Goal: Ask a question

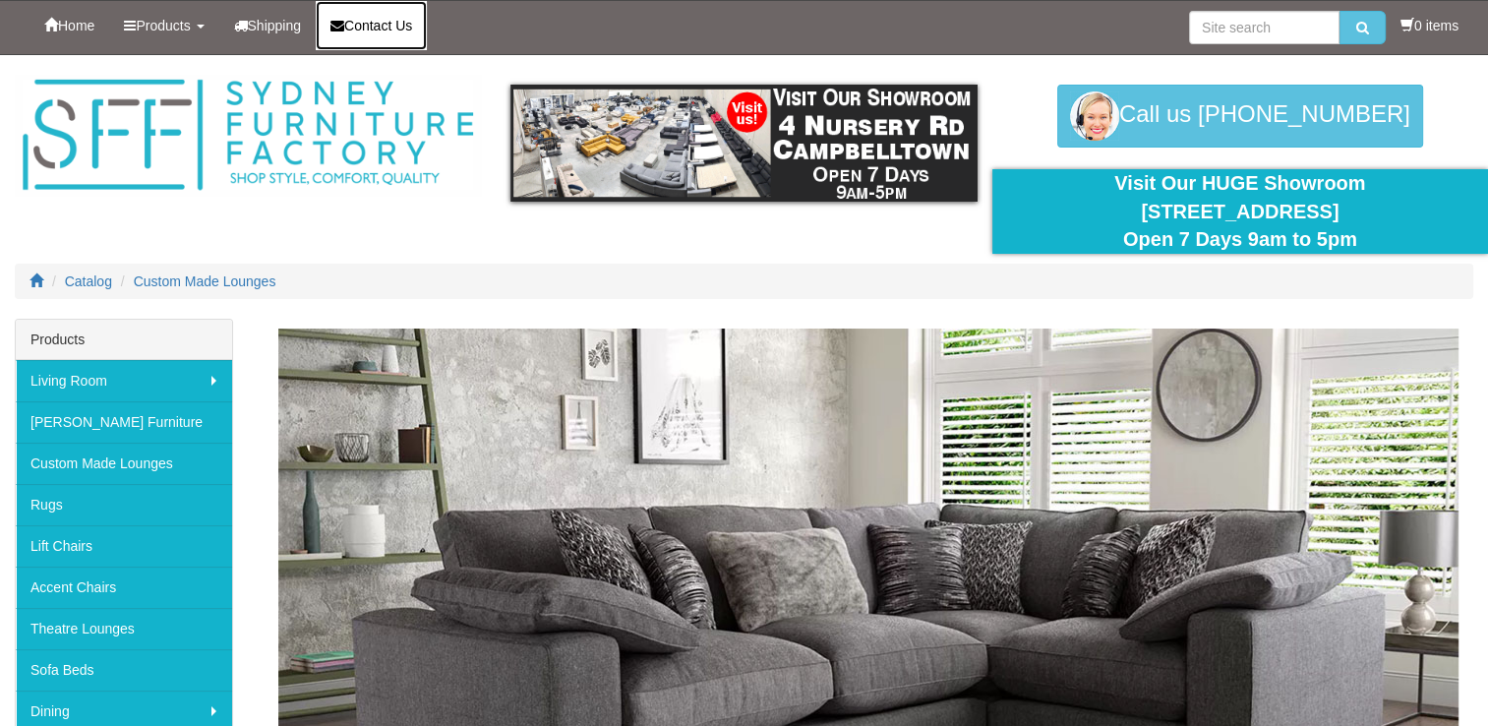
click at [404, 32] on span "Contact Us" at bounding box center [378, 26] width 68 height 16
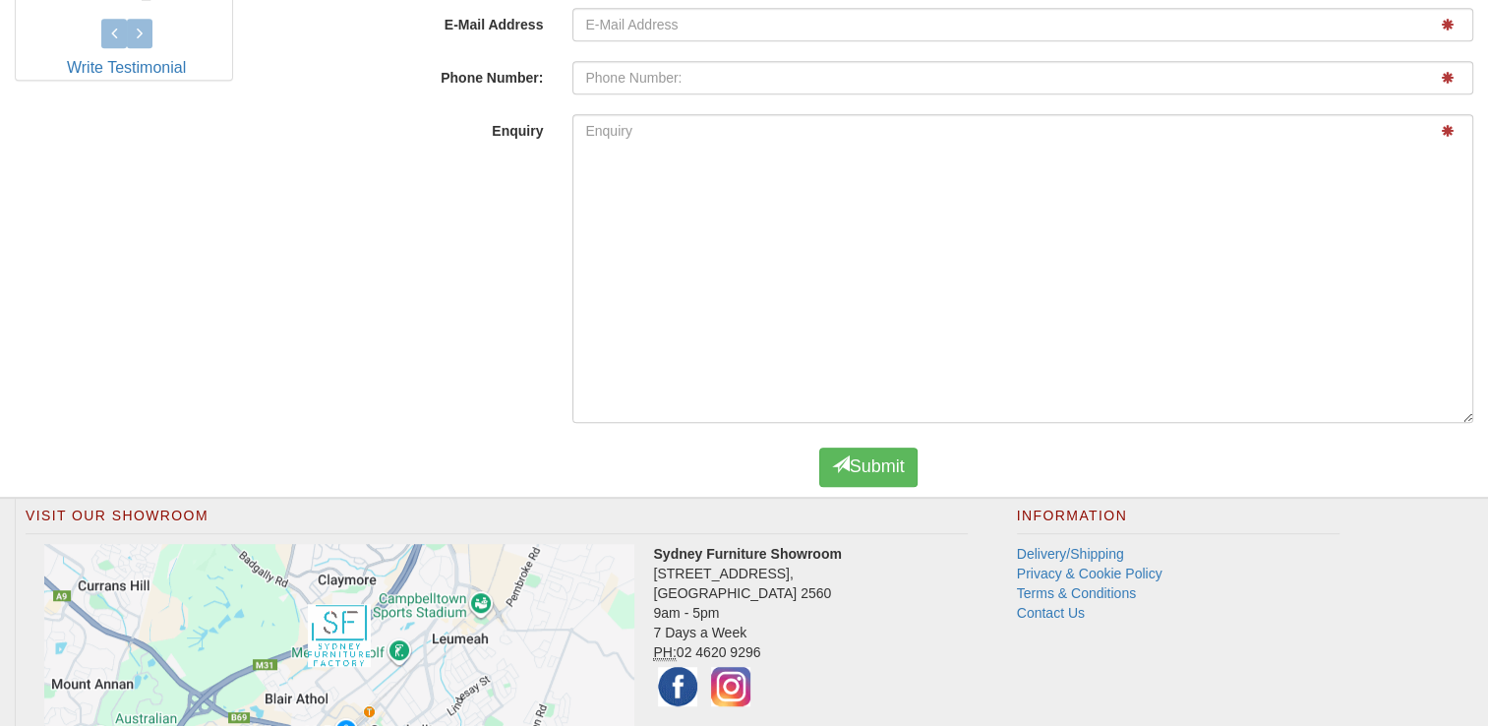
scroll to position [1080, 0]
click at [1064, 604] on link "Contact Us" at bounding box center [1051, 611] width 68 height 16
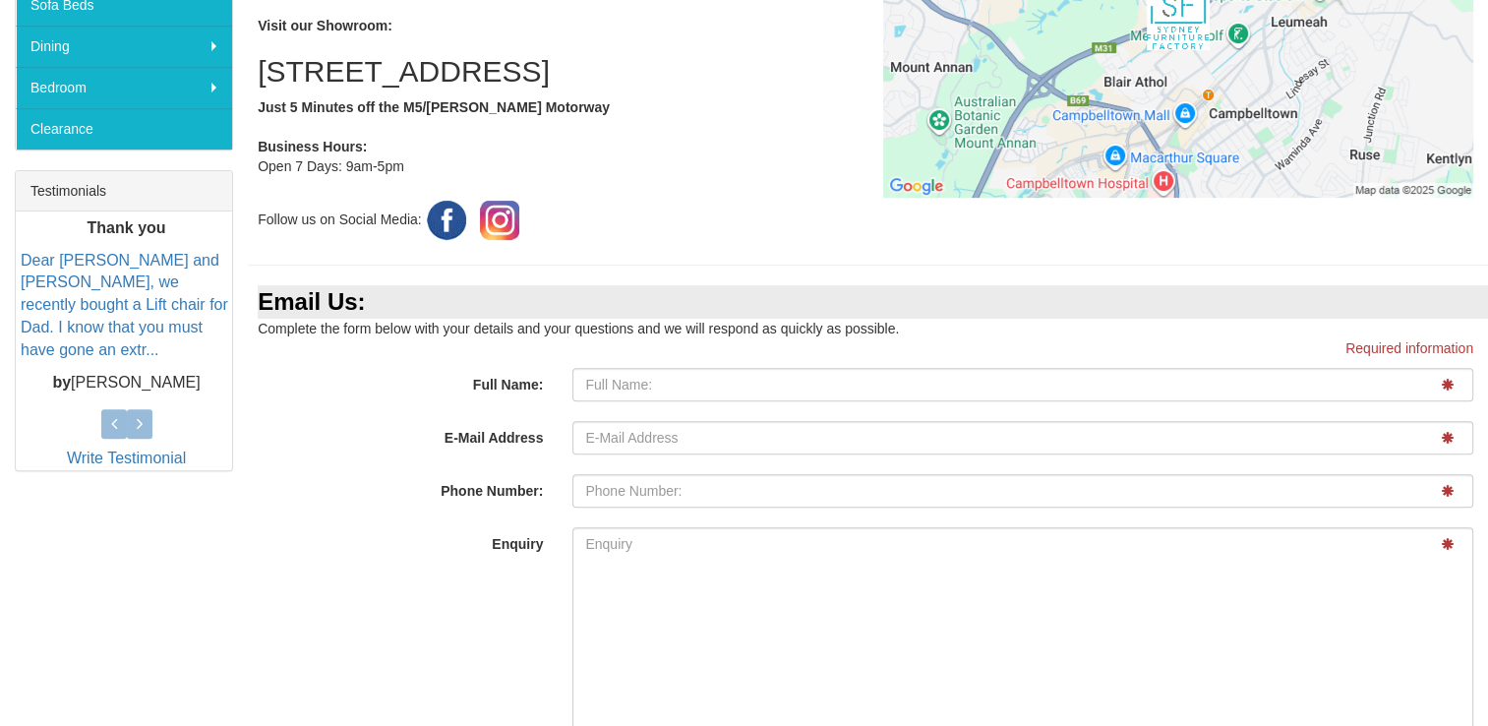
scroll to position [680, 0]
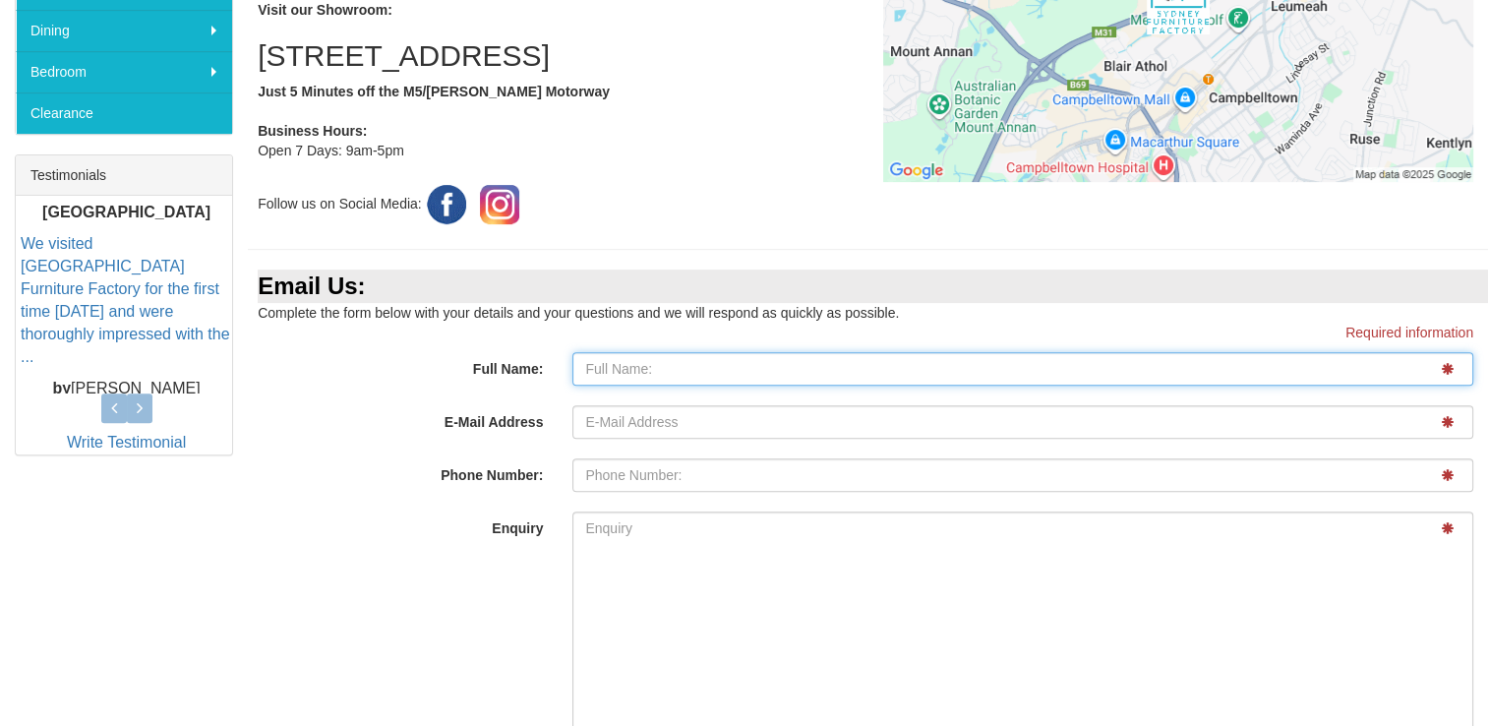
click at [682, 359] on input "Full Name:" at bounding box center [1022, 368] width 901 height 33
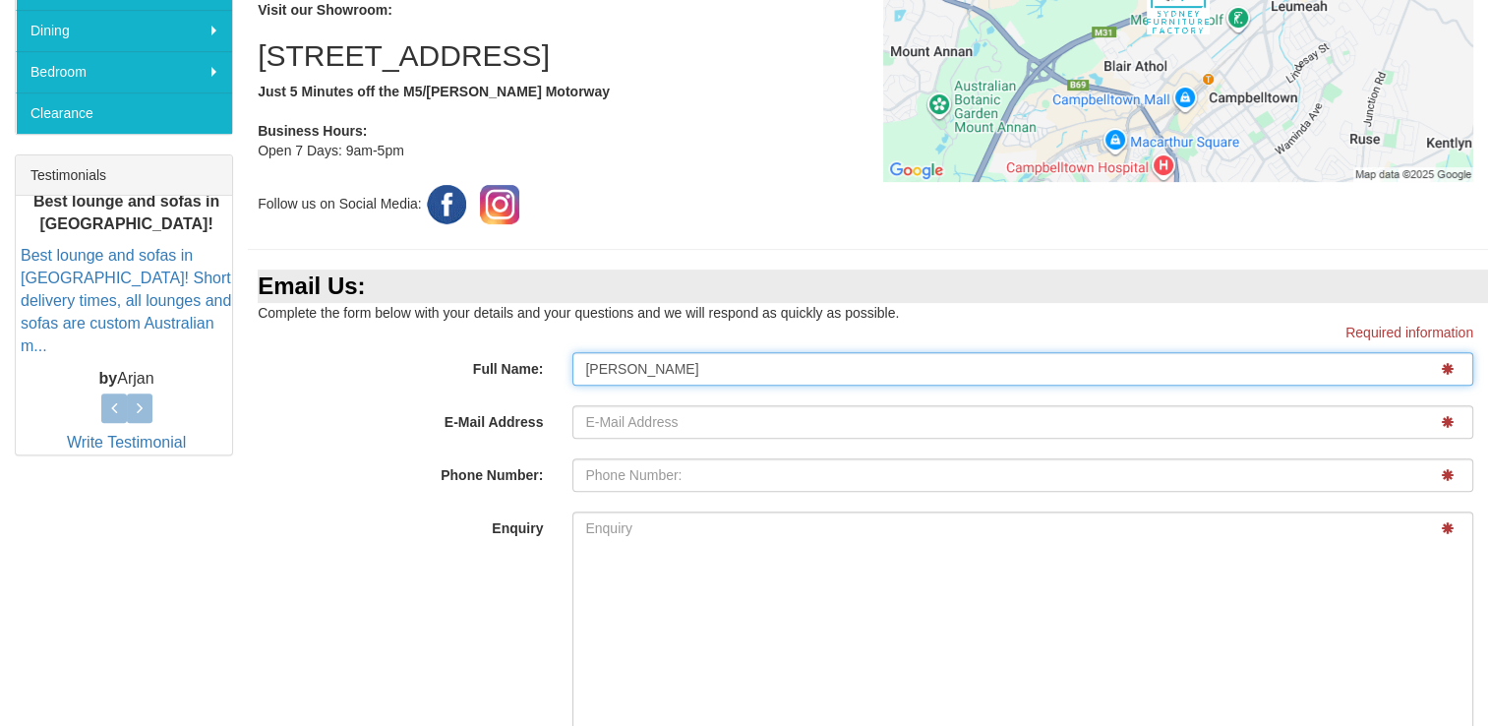
type input "[PERSON_NAME]"
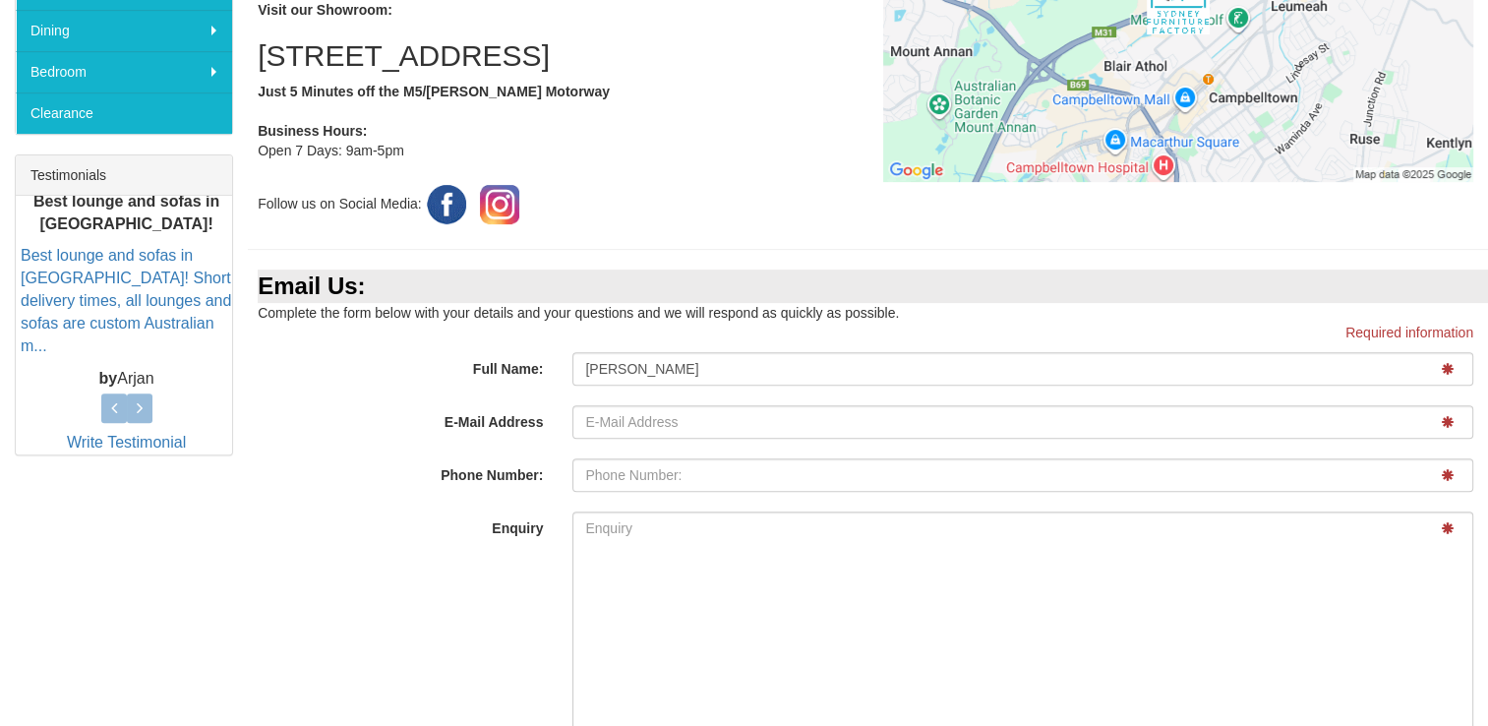
click at [354, 600] on div "Enquiry" at bounding box center [868, 670] width 1240 height 319
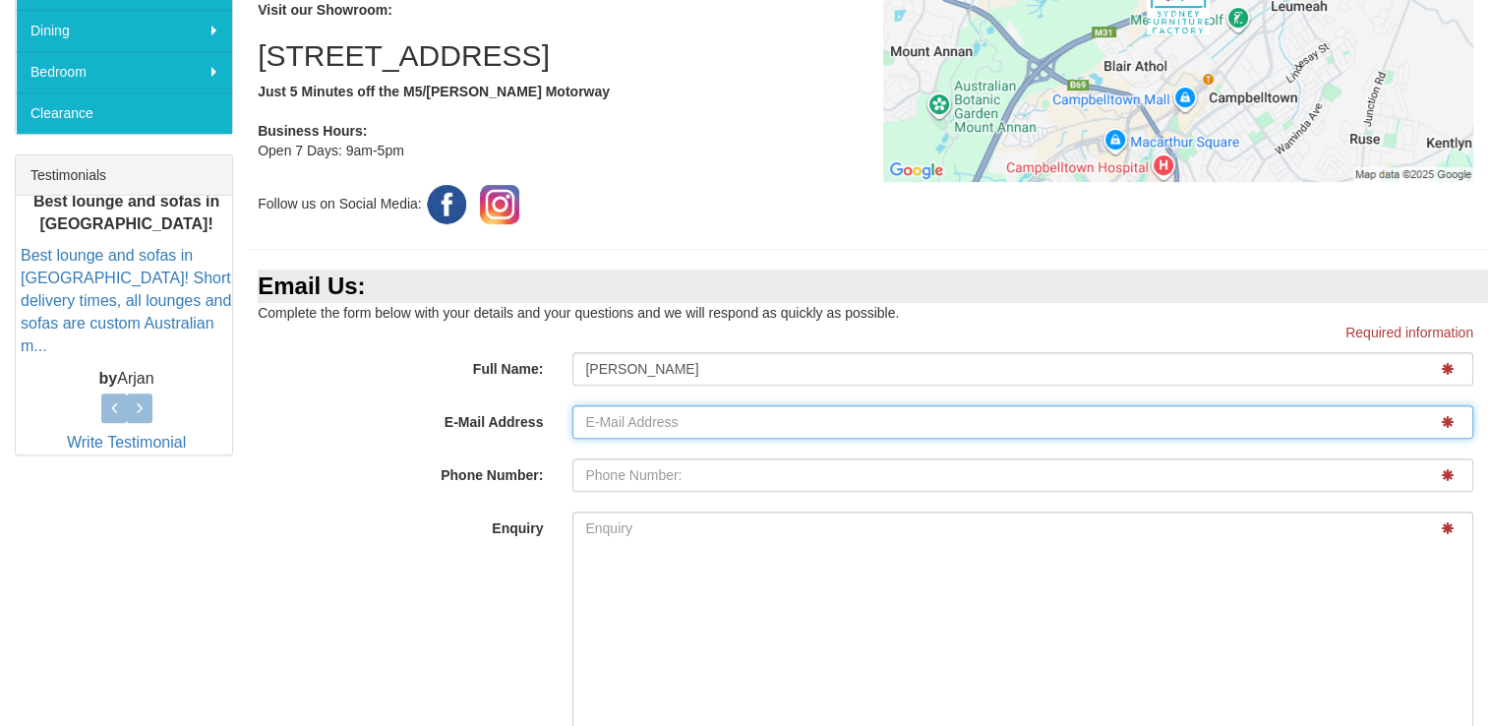
click at [639, 418] on input "E-Mail Address" at bounding box center [1022, 421] width 901 height 33
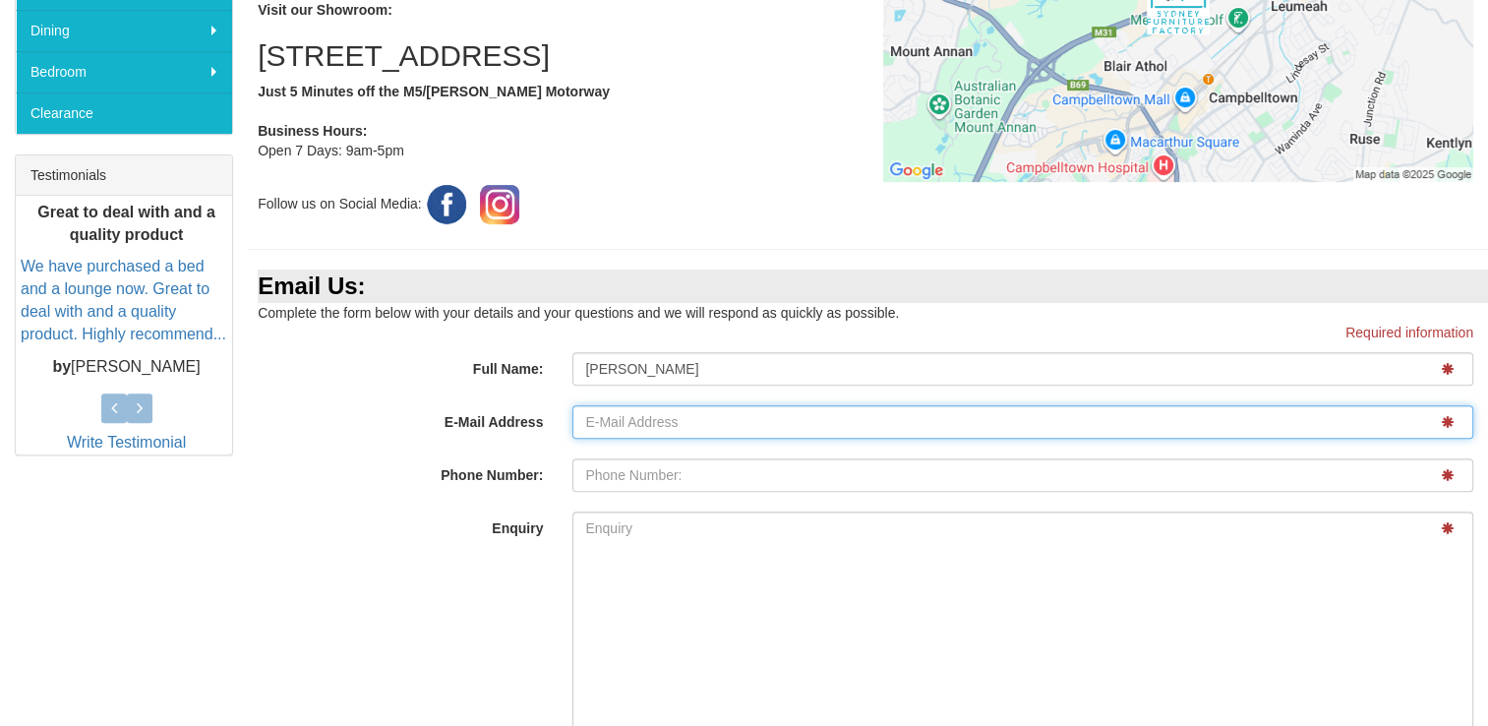
type input "agray@hwle.com.au"
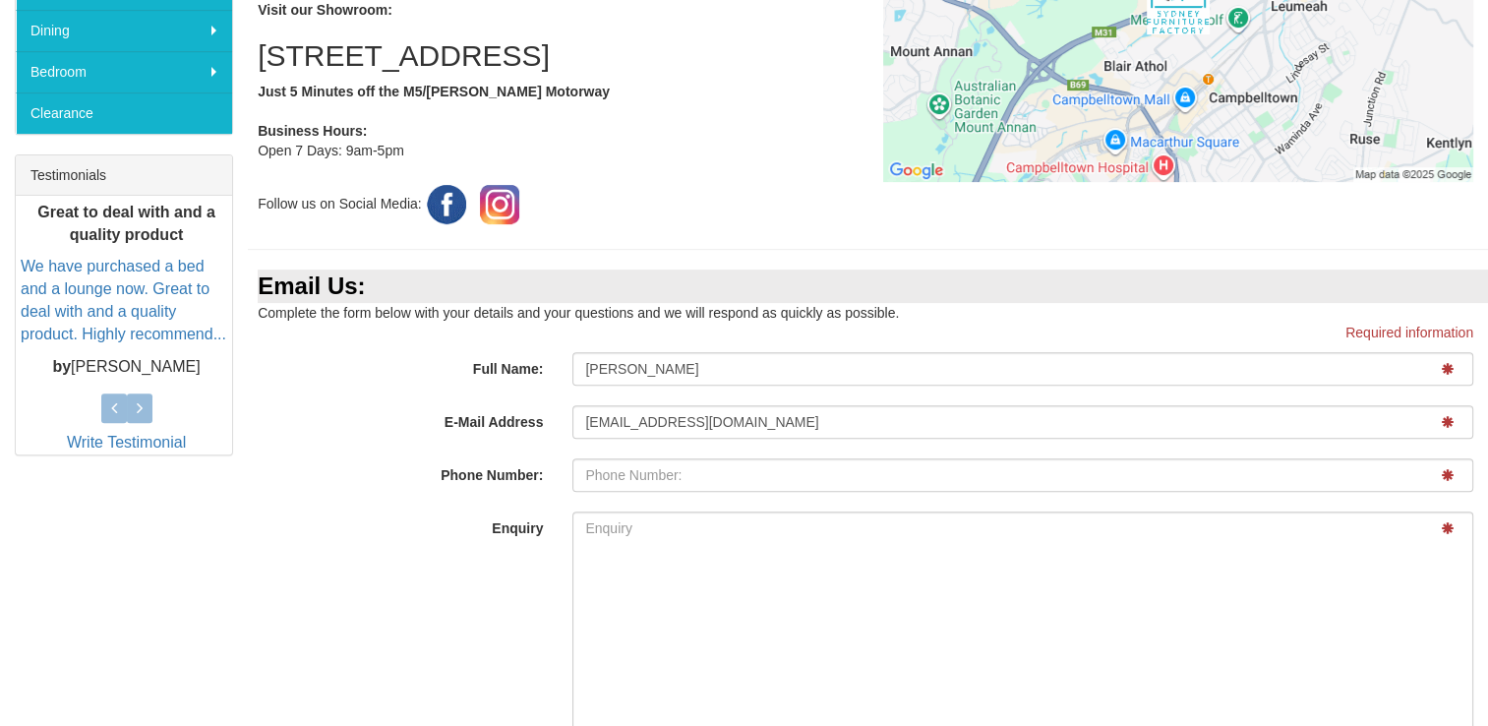
type input "0478321393"
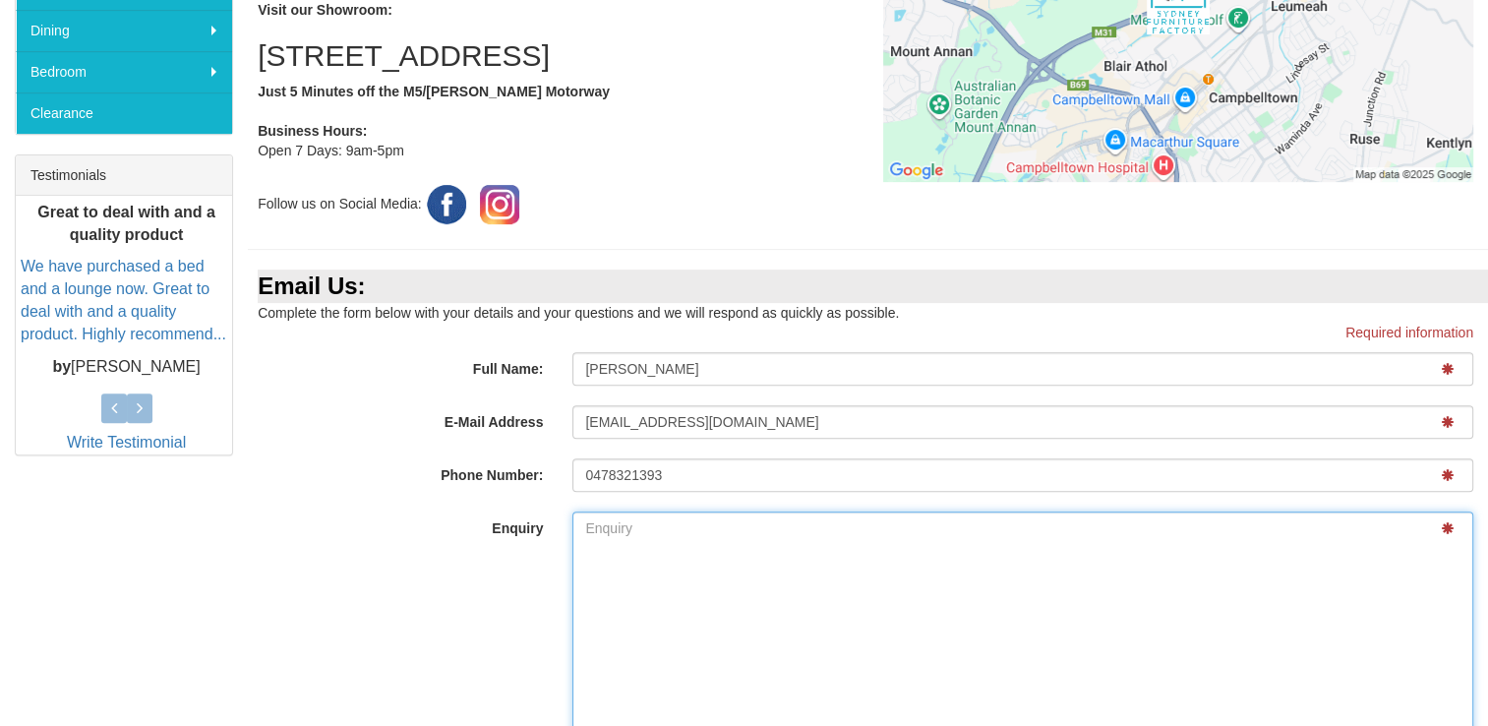
click at [669, 536] on textarea "Enquiry" at bounding box center [1022, 665] width 901 height 309
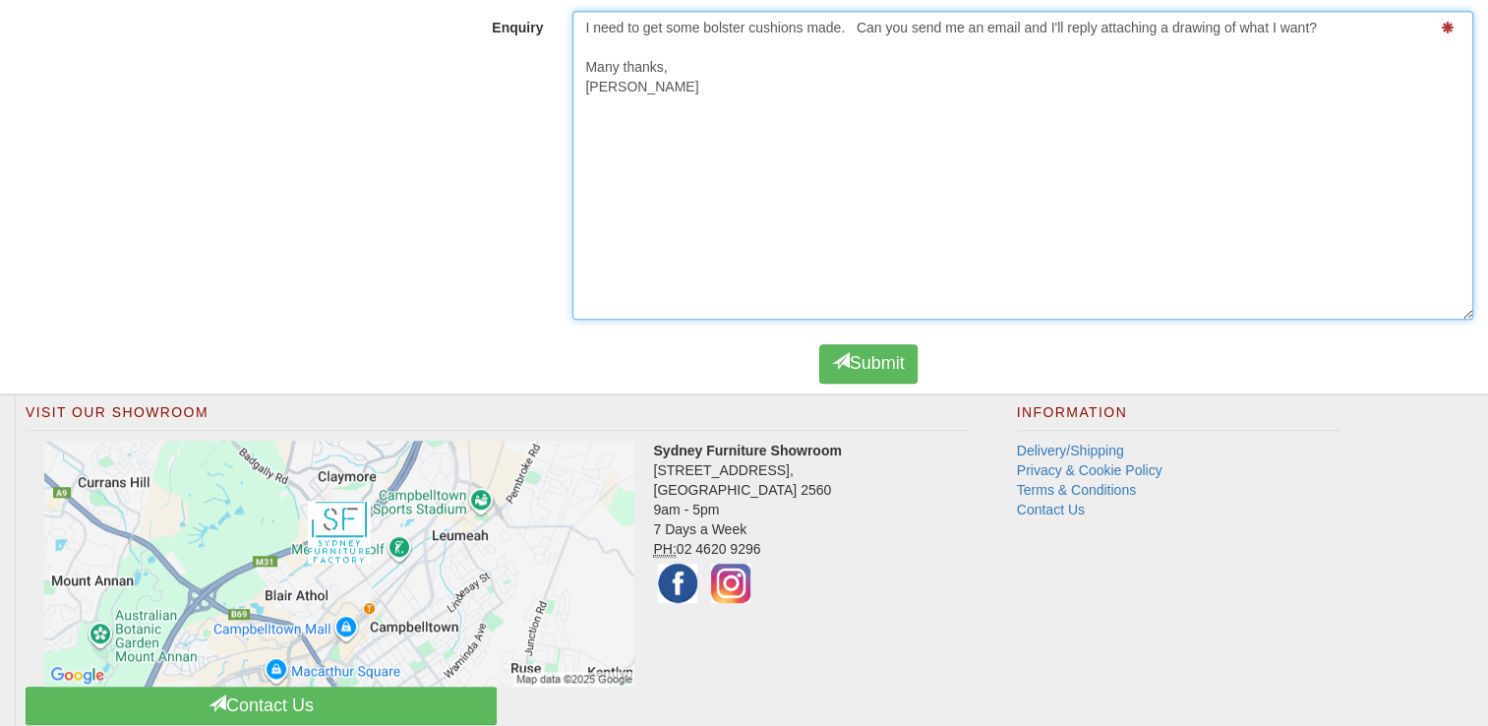
scroll to position [1184, 0]
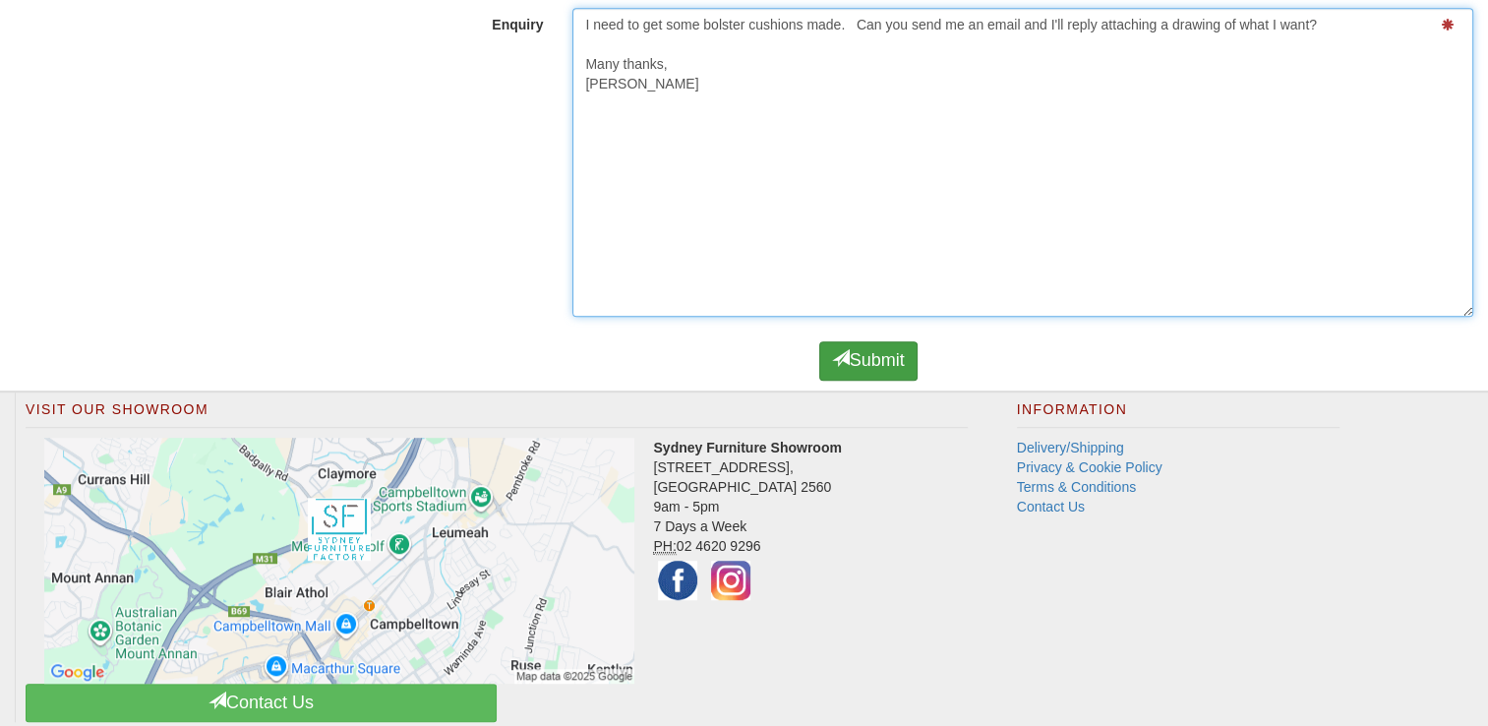
type textarea "I need to get some bolster cushions made. Can you send me an email and I'll rep…"
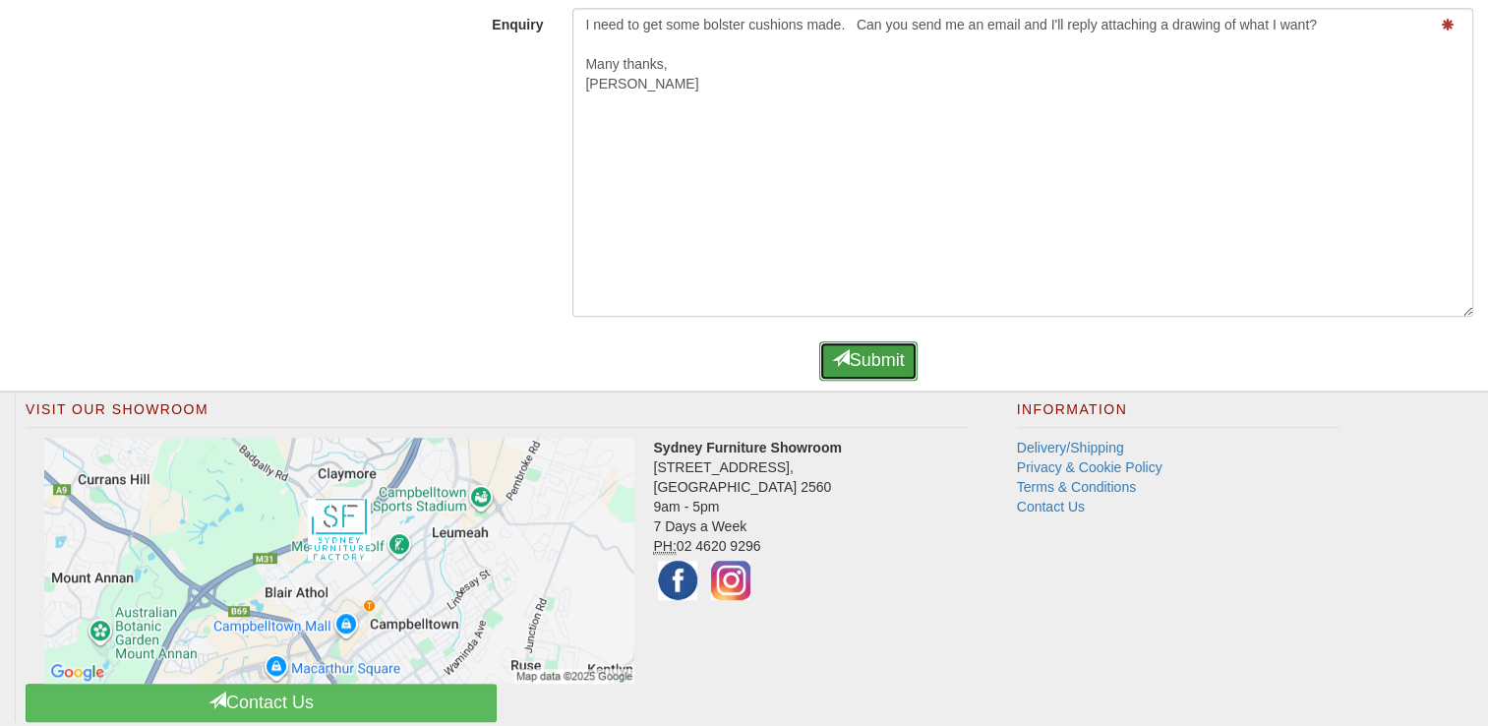
click at [893, 350] on button "Submit" at bounding box center [868, 360] width 98 height 39
